Goal: Transaction & Acquisition: Purchase product/service

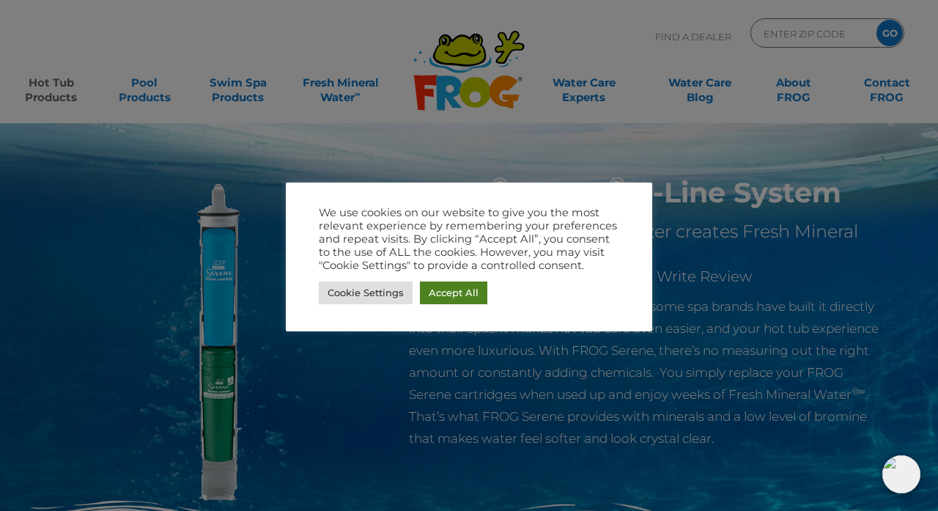
click at [464, 293] on link "Accept All" at bounding box center [453, 292] width 67 height 23
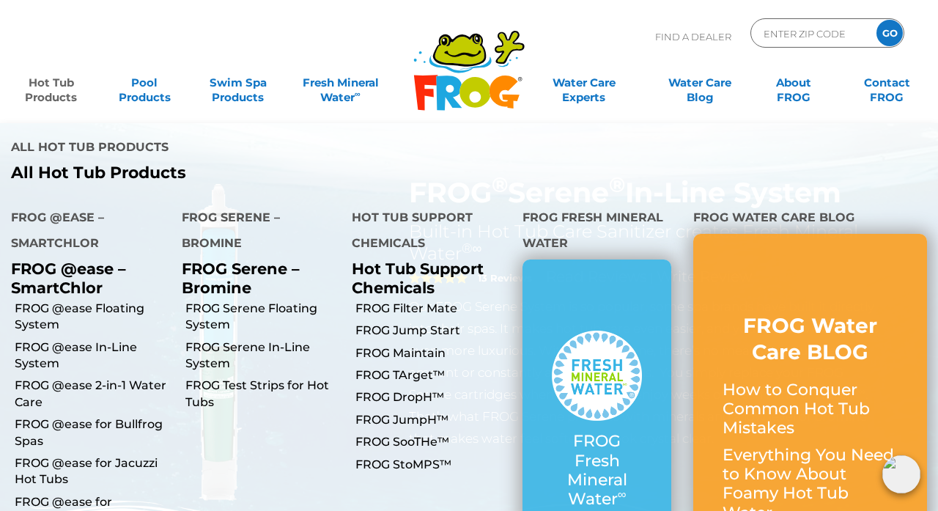
click at [54, 96] on link "Hot Tub Products" at bounding box center [51, 82] width 73 height 29
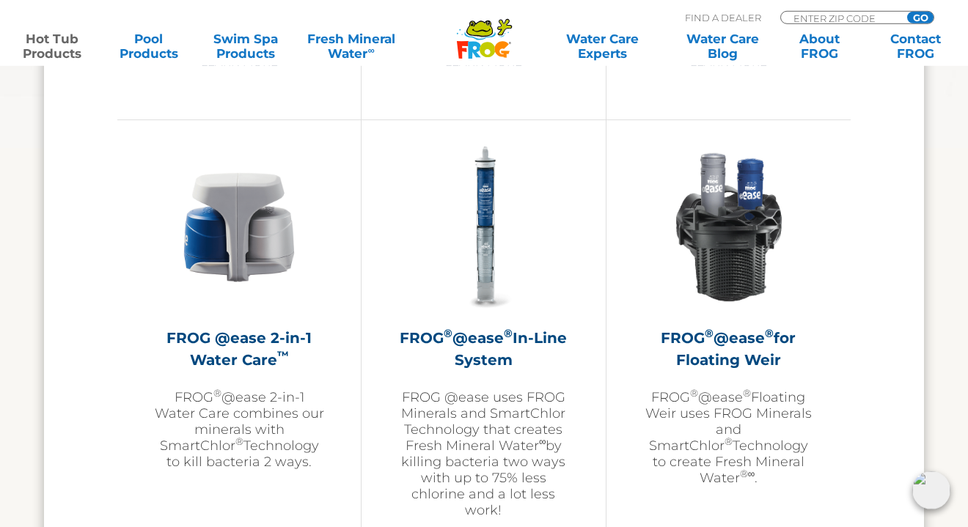
scroll to position [2083, 0]
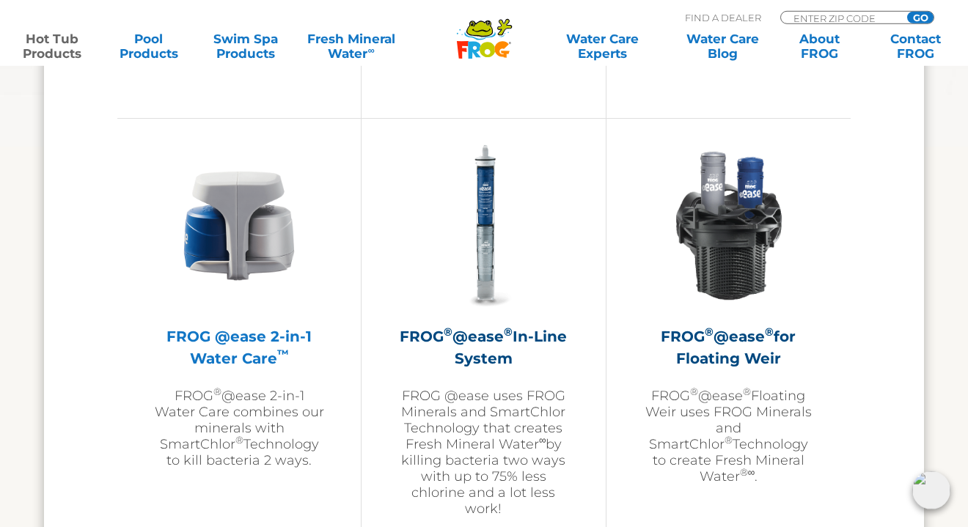
click at [235, 219] on img at bounding box center [239, 226] width 170 height 170
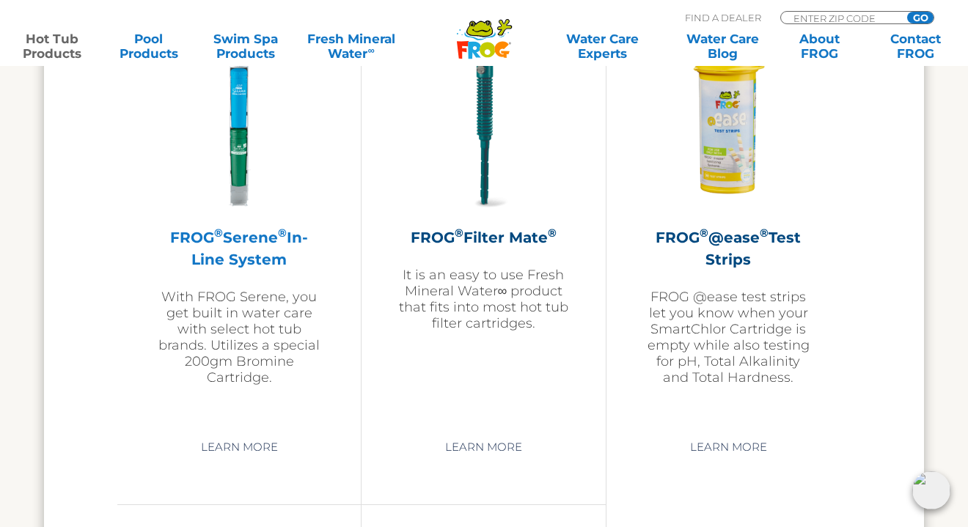
scroll to position [3113, 0]
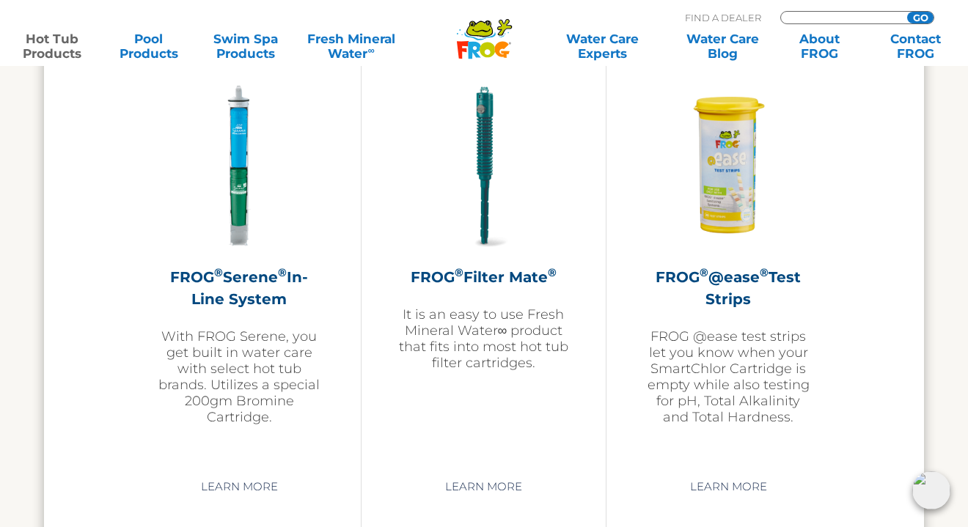
click at [831, 15] on input "Zip Code Form" at bounding box center [841, 18] width 99 height 12
type input "23462"
click at [921, 15] on input "GO" at bounding box center [920, 18] width 26 height 12
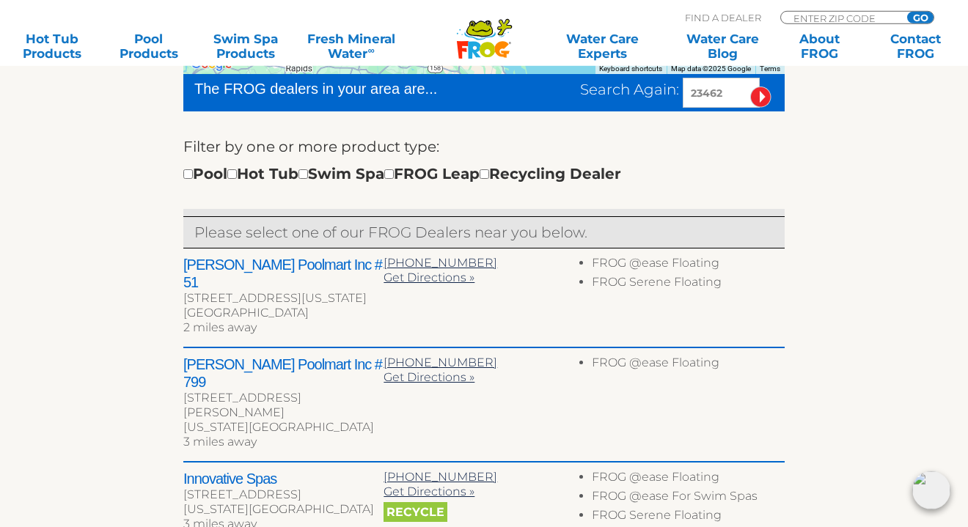
scroll to position [456, 0]
